Goal: Check status: Check status

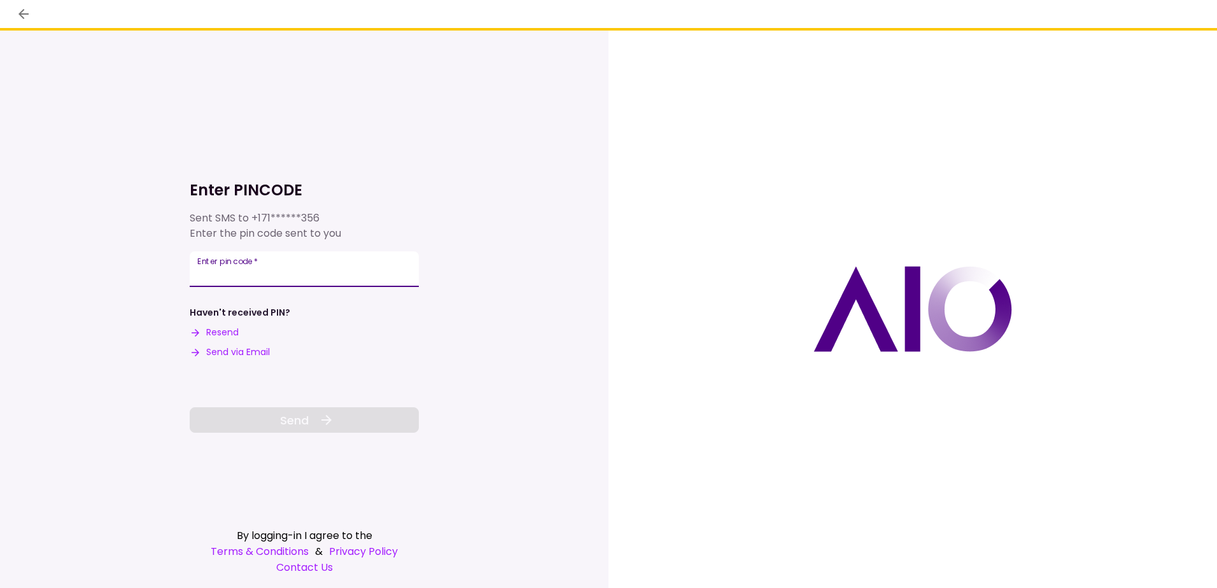
click at [324, 273] on input "Enter pin code   *" at bounding box center [304, 269] width 229 height 36
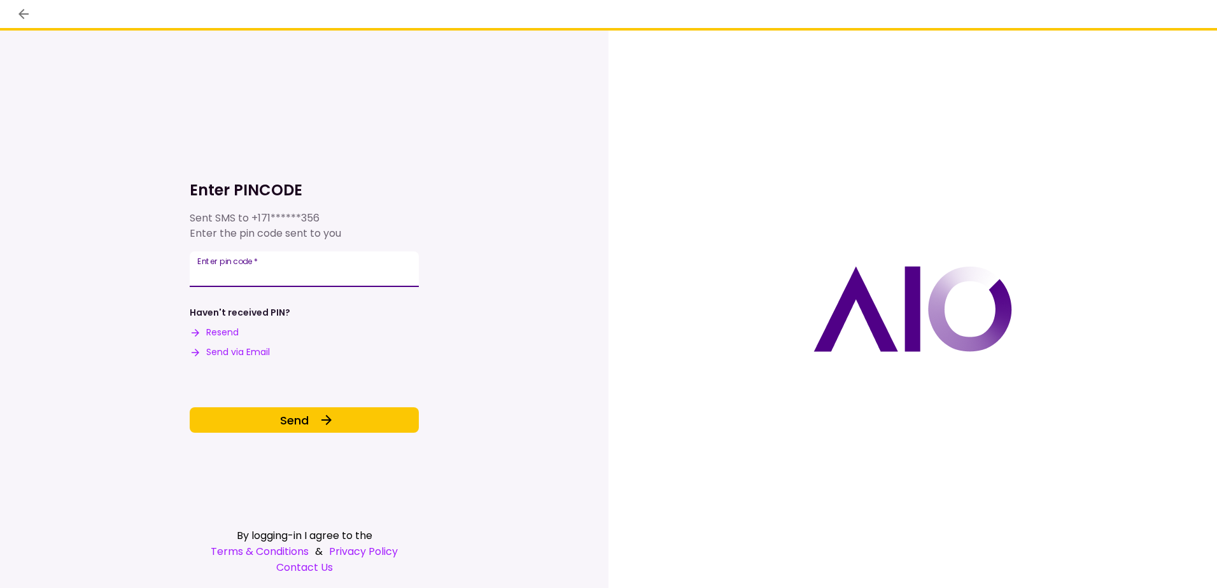
type input "******"
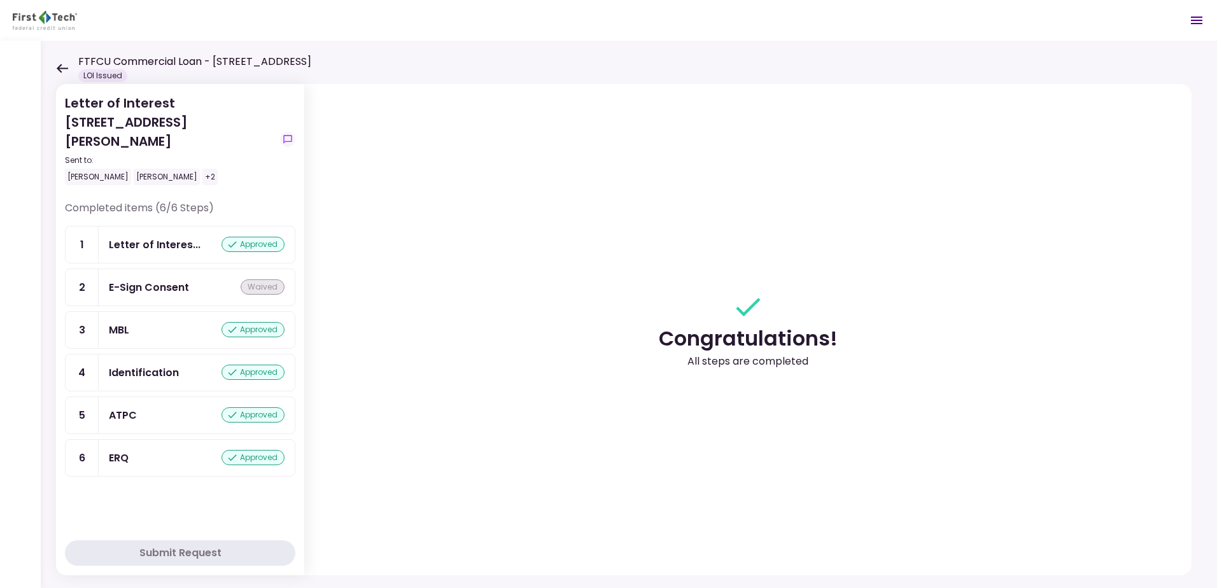
click at [59, 62] on div "FTFCU Commercial Loan - [STREET_ADDRESS] LOI Issued" at bounding box center [183, 68] width 255 height 28
click at [61, 66] on icon at bounding box center [62, 69] width 12 height 10
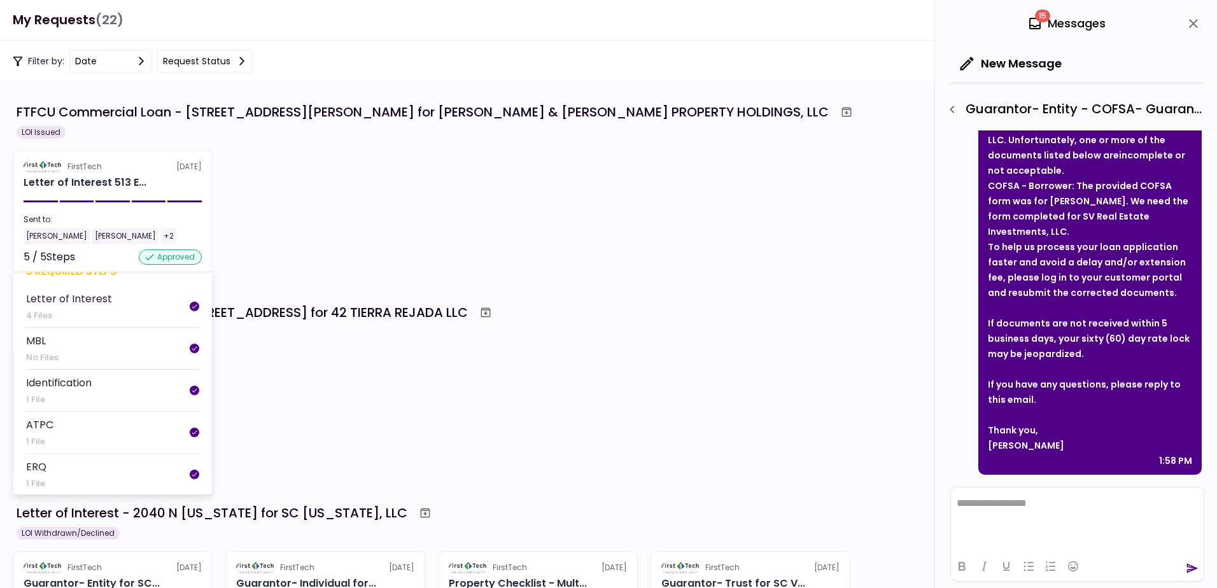
scroll to position [22, 0]
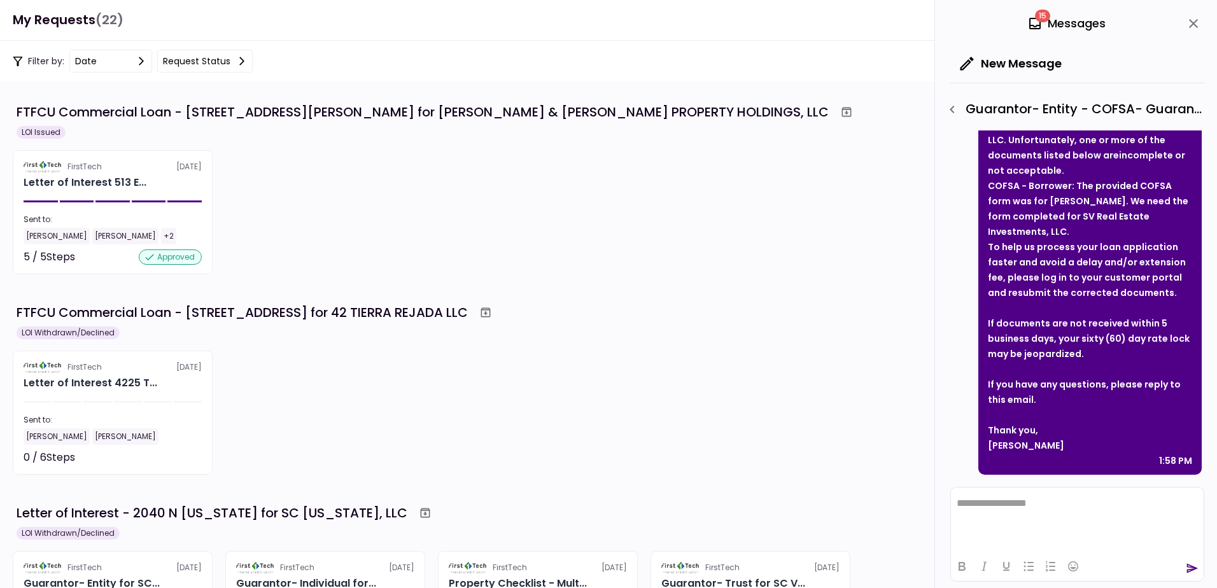
drag, startPoint x: 700, startPoint y: 375, endPoint x: 850, endPoint y: 252, distance: 194.4
click at [700, 375] on div "FirstTech [DATE] Letter of Interest 4225 T... Sent to: [PERSON_NAME] [PERSON_NA…" at bounding box center [608, 413] width 1191 height 124
